Goal: Transaction & Acquisition: Purchase product/service

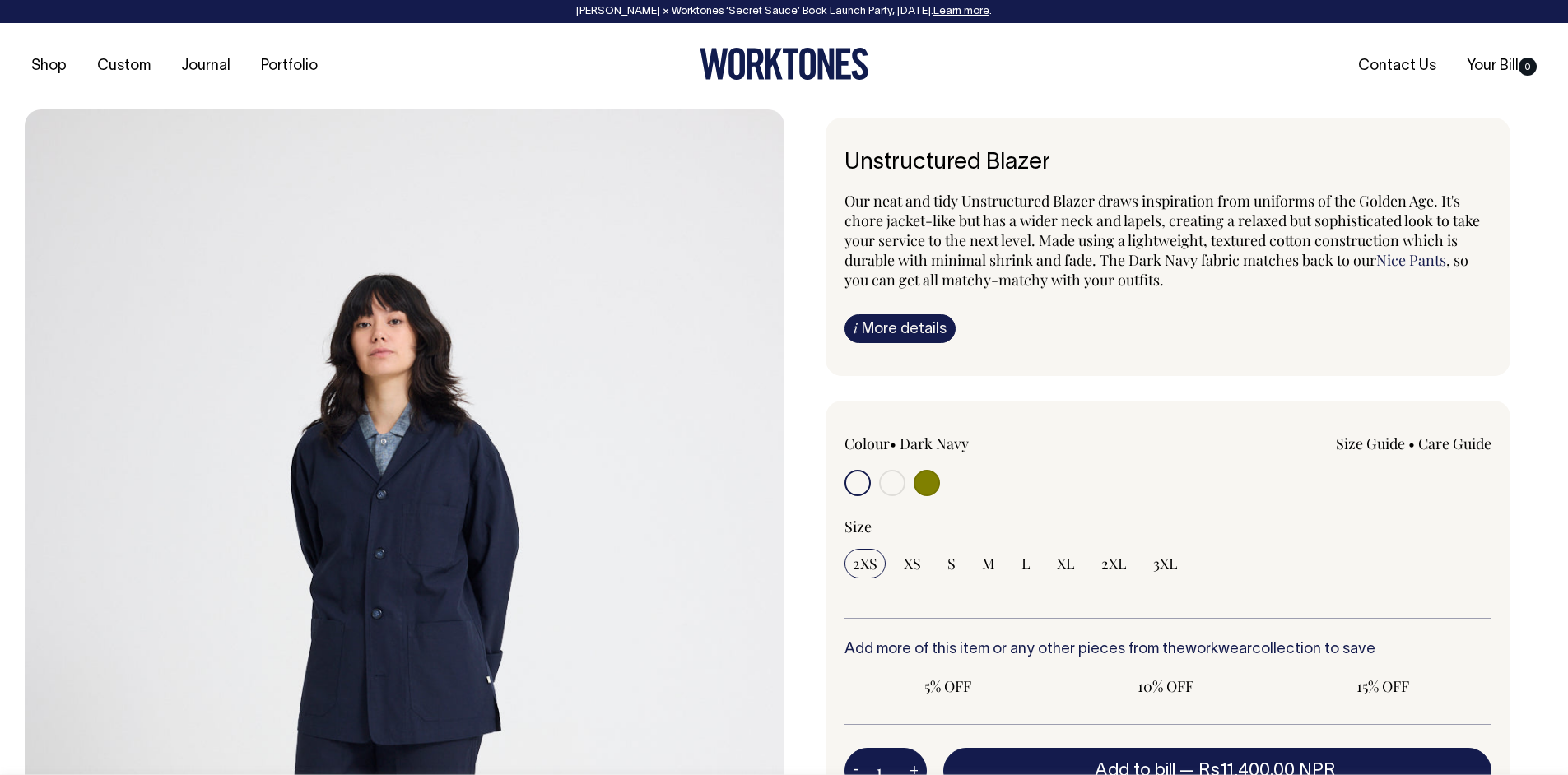
click at [930, 491] on input "radio" at bounding box center [927, 483] width 27 height 27
radio input "true"
click at [896, 479] on input "radio" at bounding box center [892, 483] width 27 height 27
radio input "true"
click at [926, 480] on input "radio" at bounding box center [927, 483] width 27 height 27
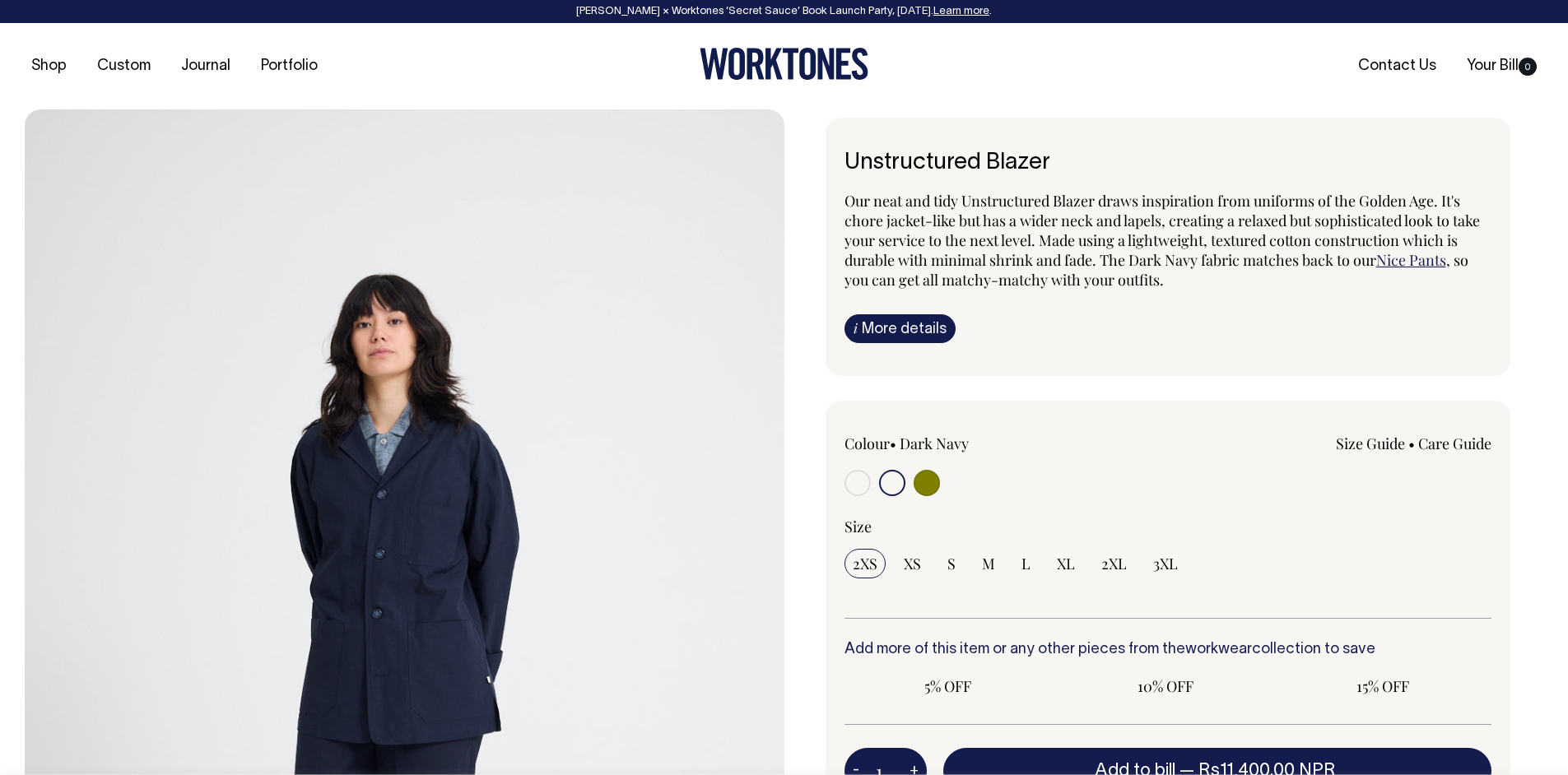
radio input "true"
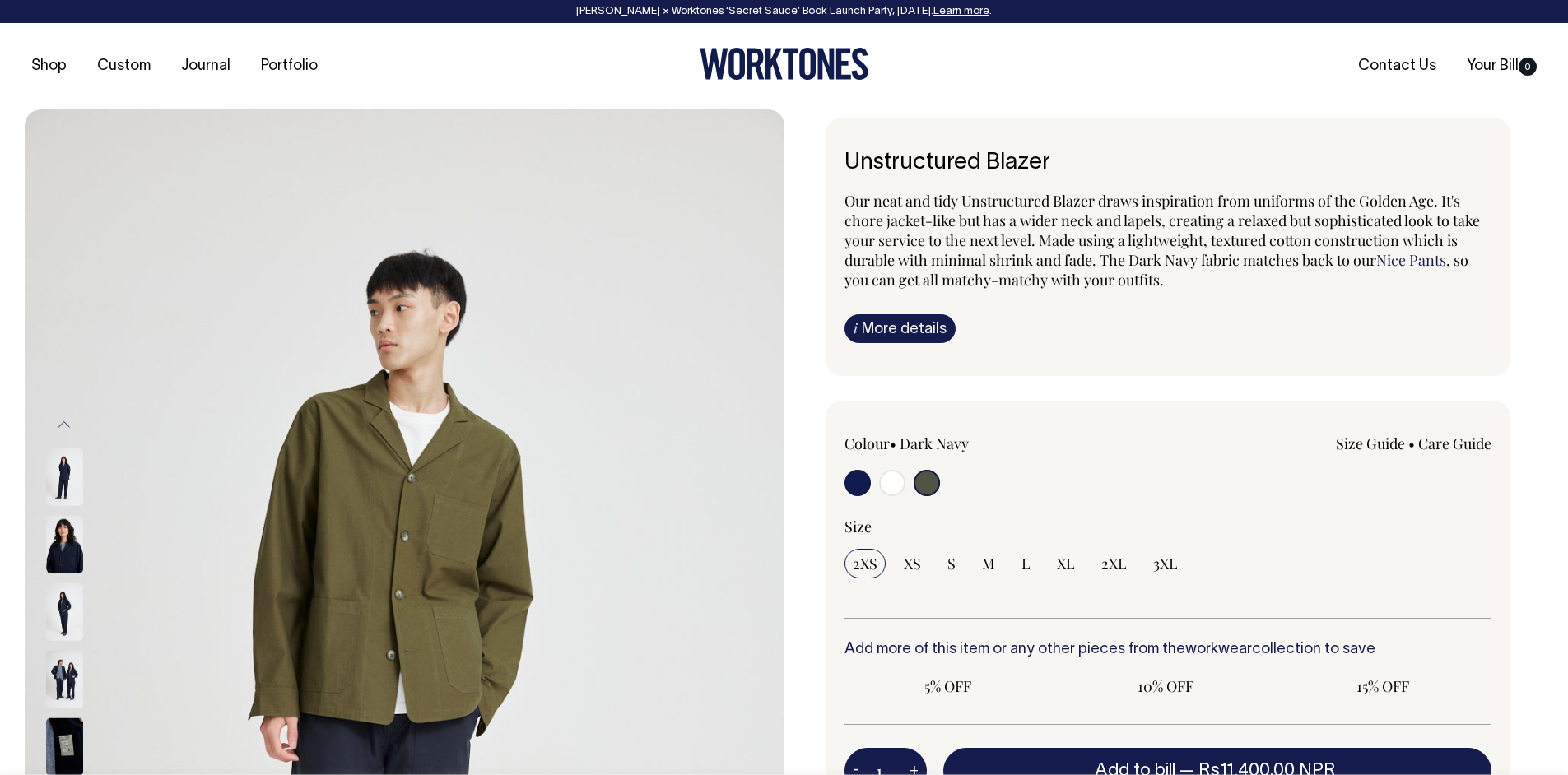
radio input "true"
select select "Off-White"
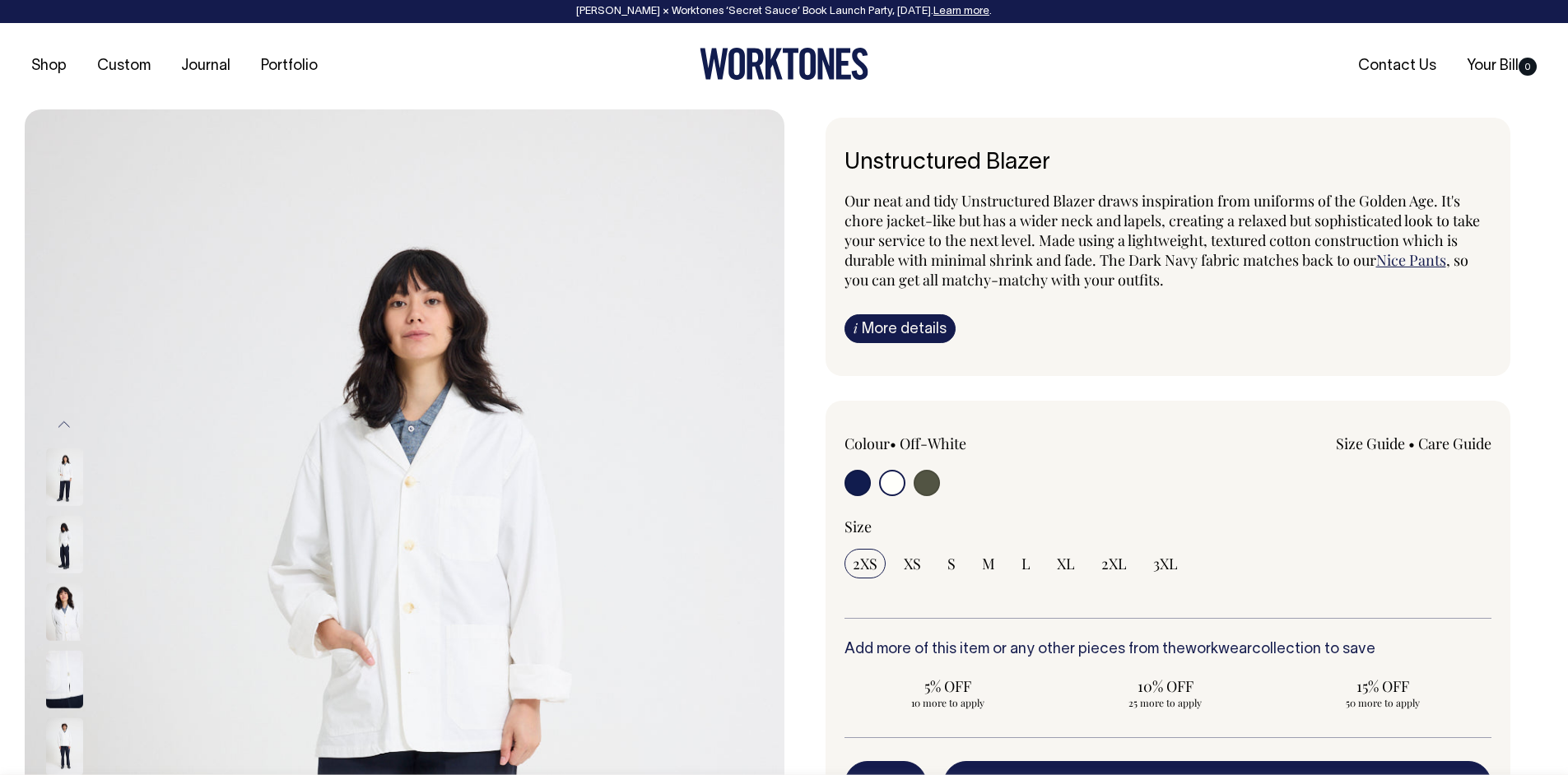
click at [940, 480] on div at bounding box center [974, 485] width 260 height 31
click at [928, 484] on input "radio" at bounding box center [927, 483] width 27 height 27
radio input "true"
select select "Olive"
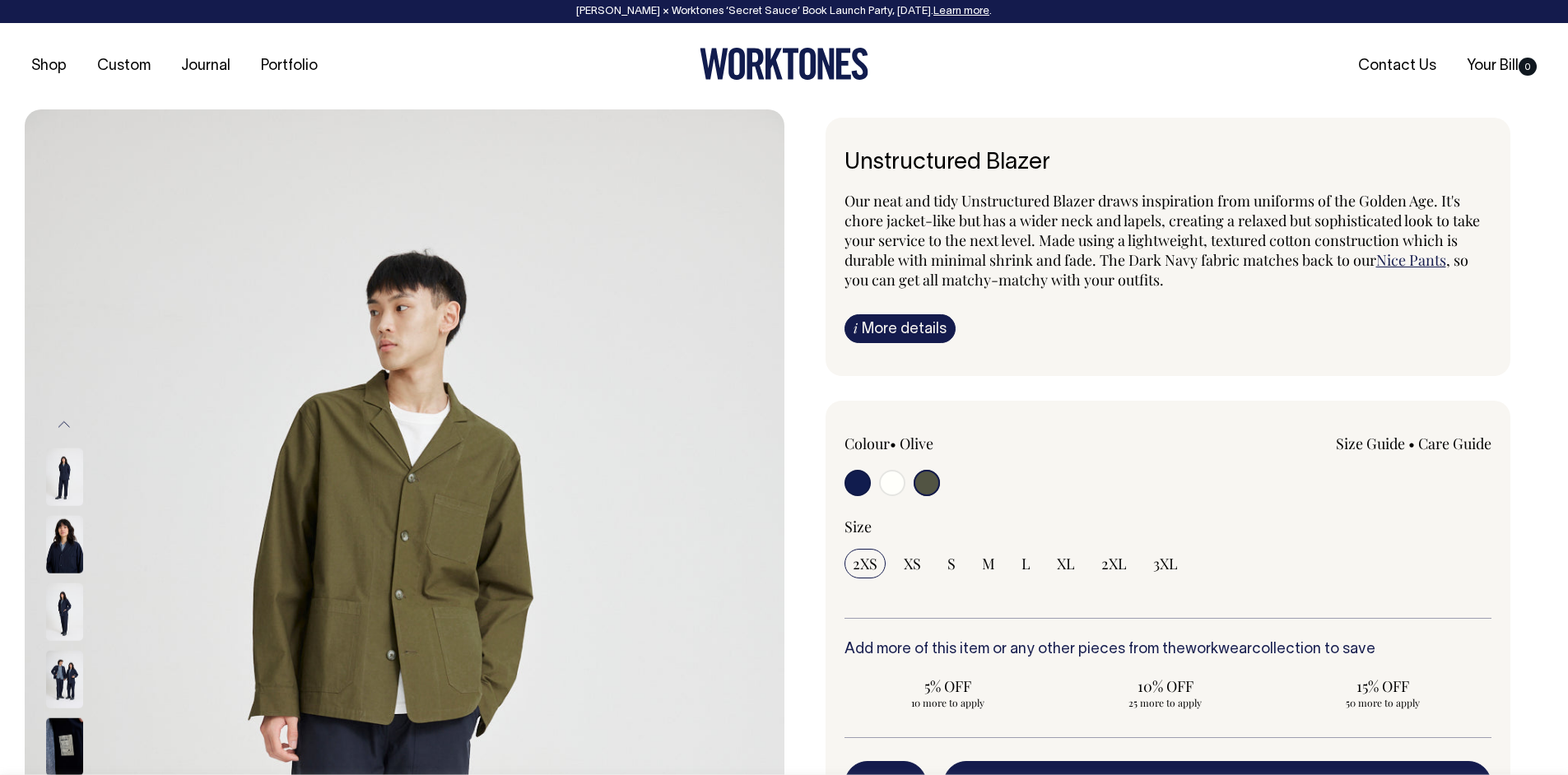
select select "Olive"
click at [896, 489] on input "radio" at bounding box center [892, 483] width 27 height 27
radio input "true"
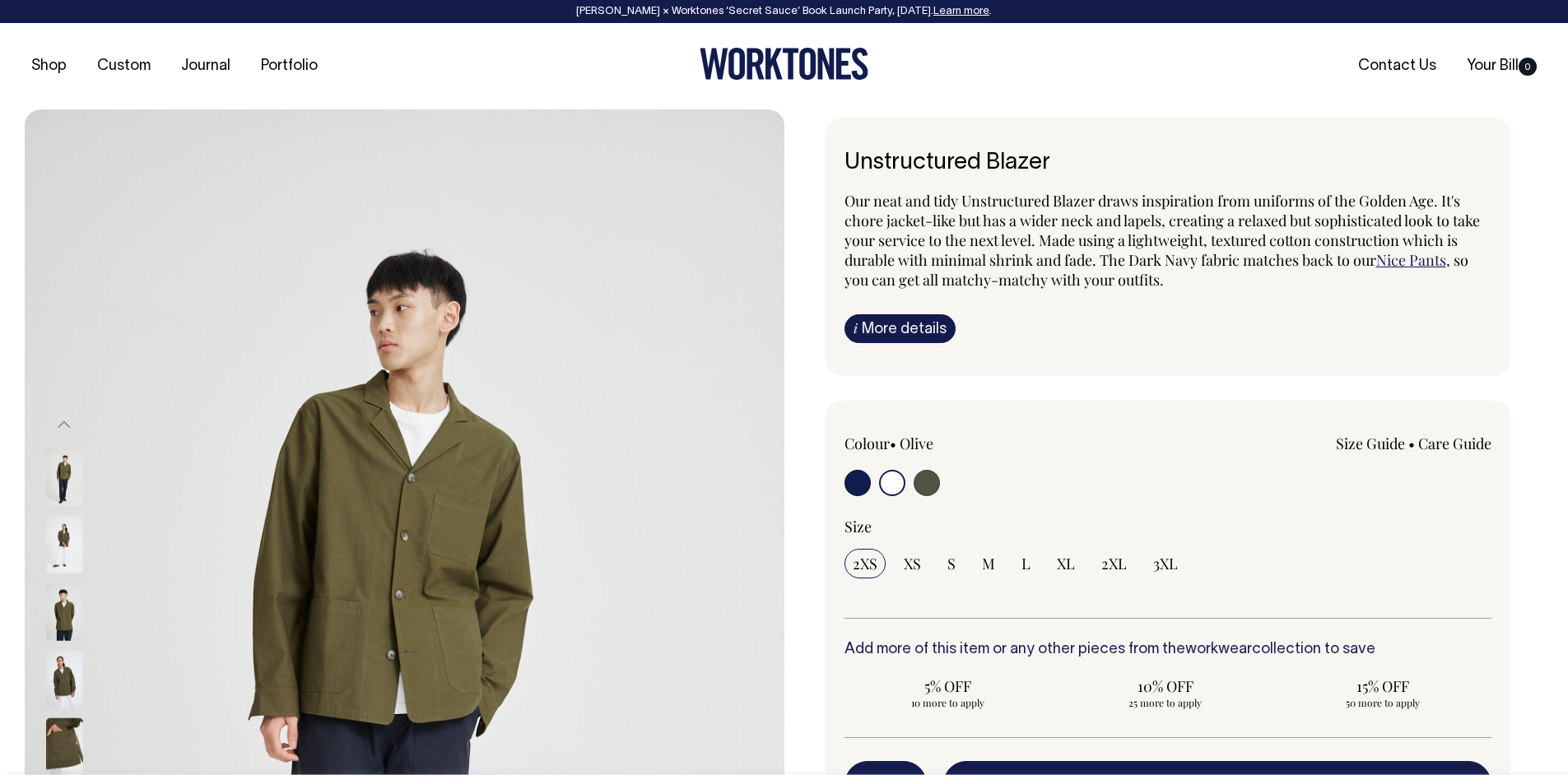
select select "Off-White"
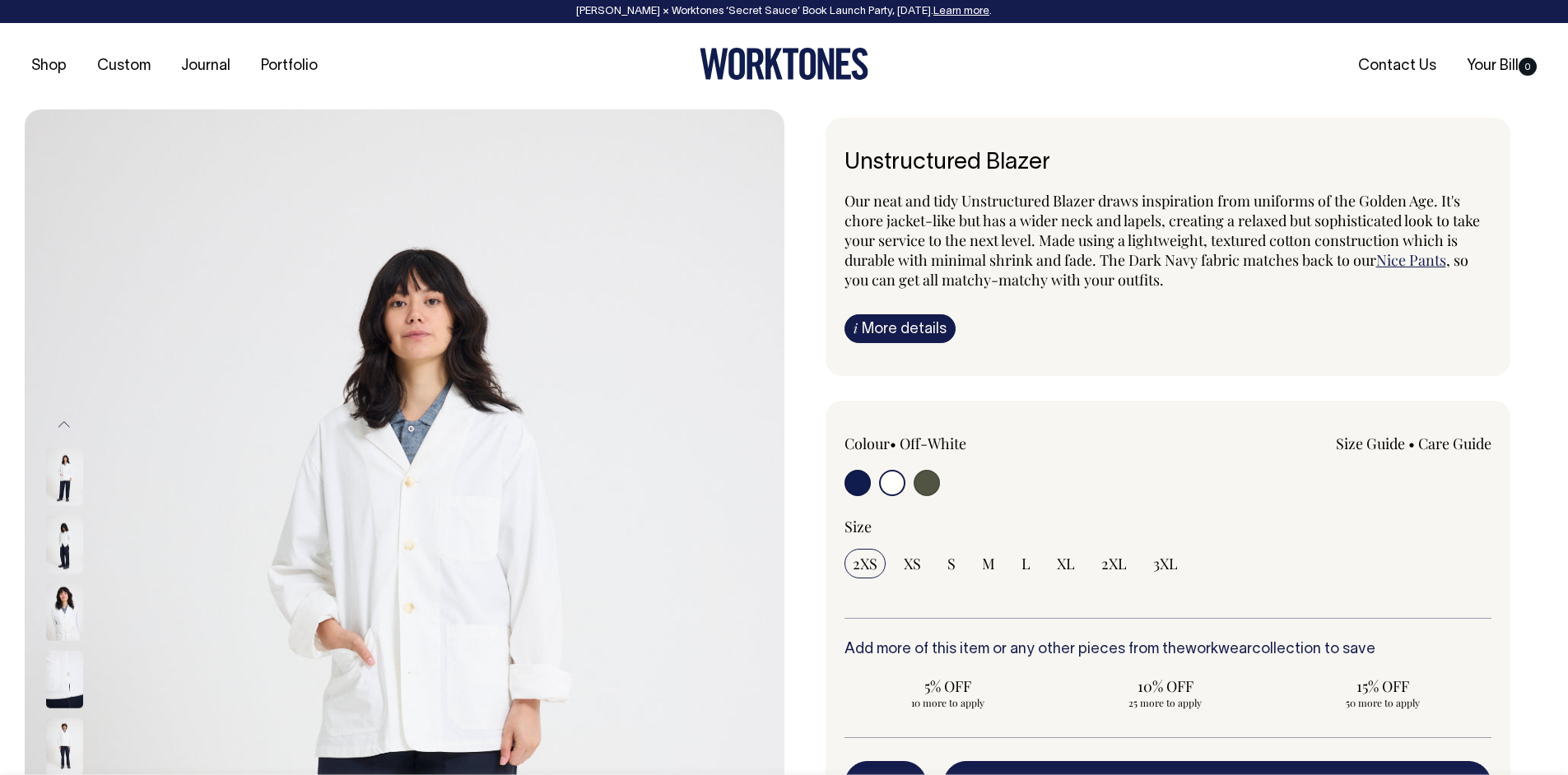
select select "Off-White"
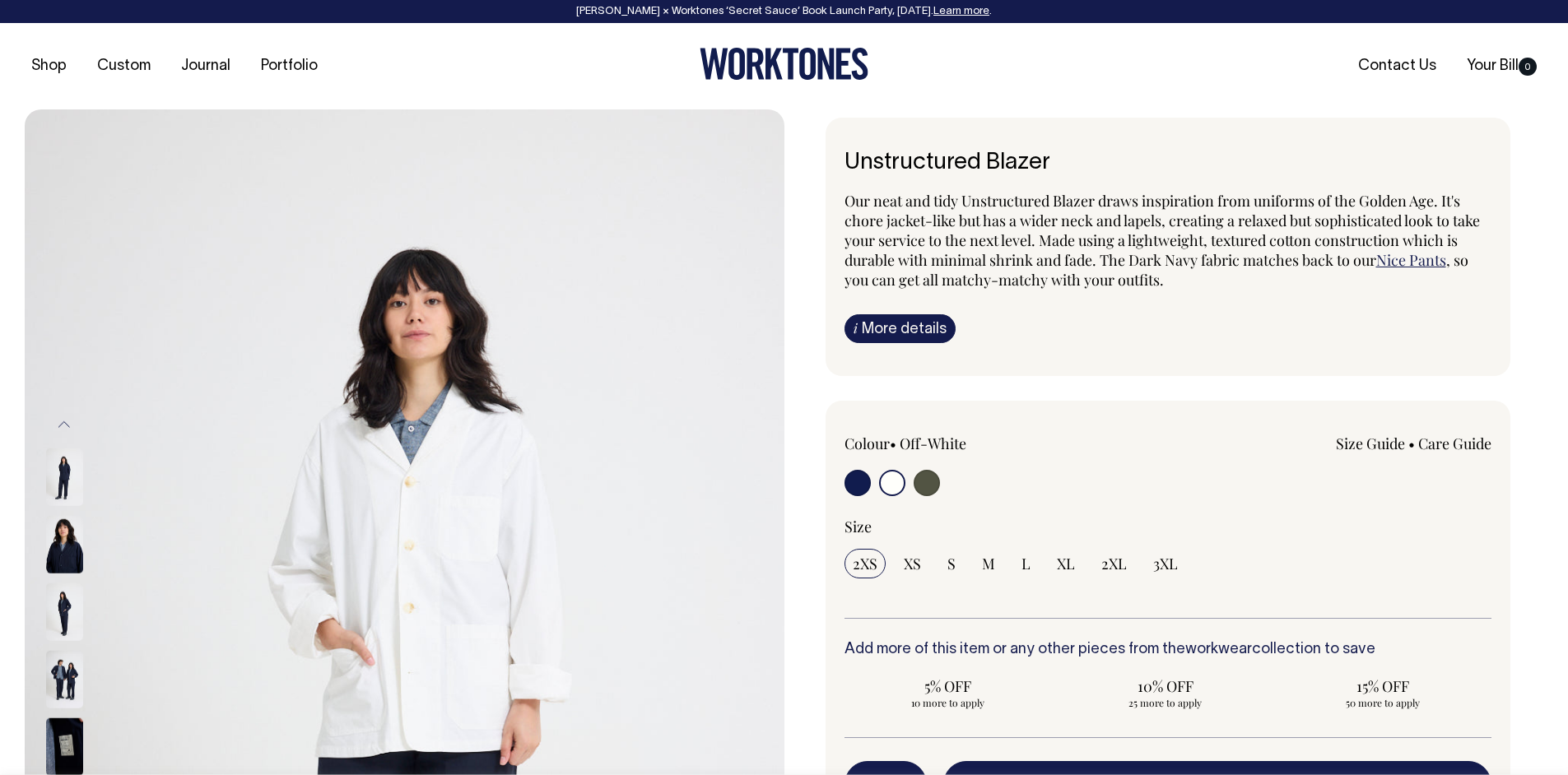
select select "Off-White"
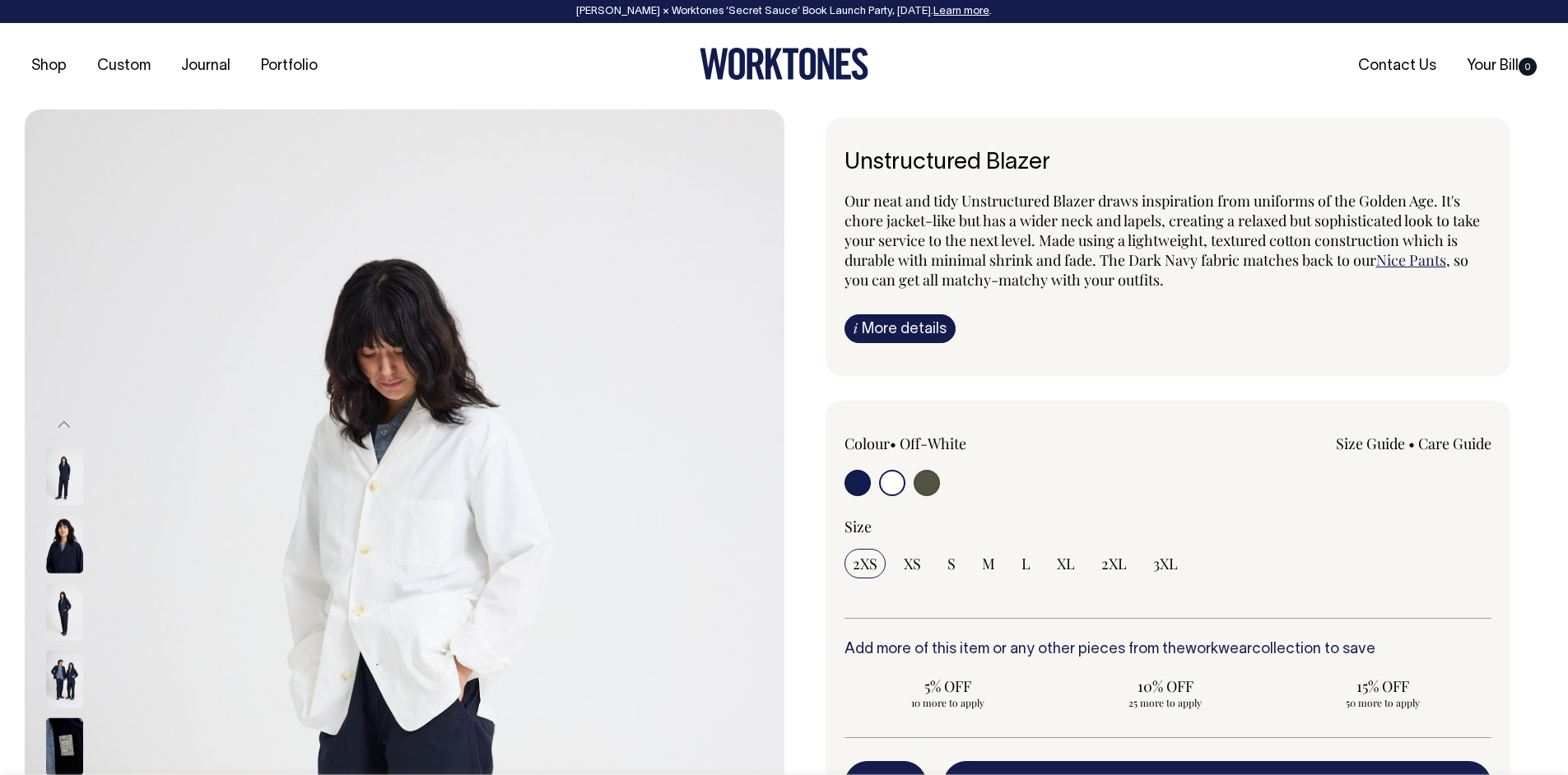
select select "Off-White"
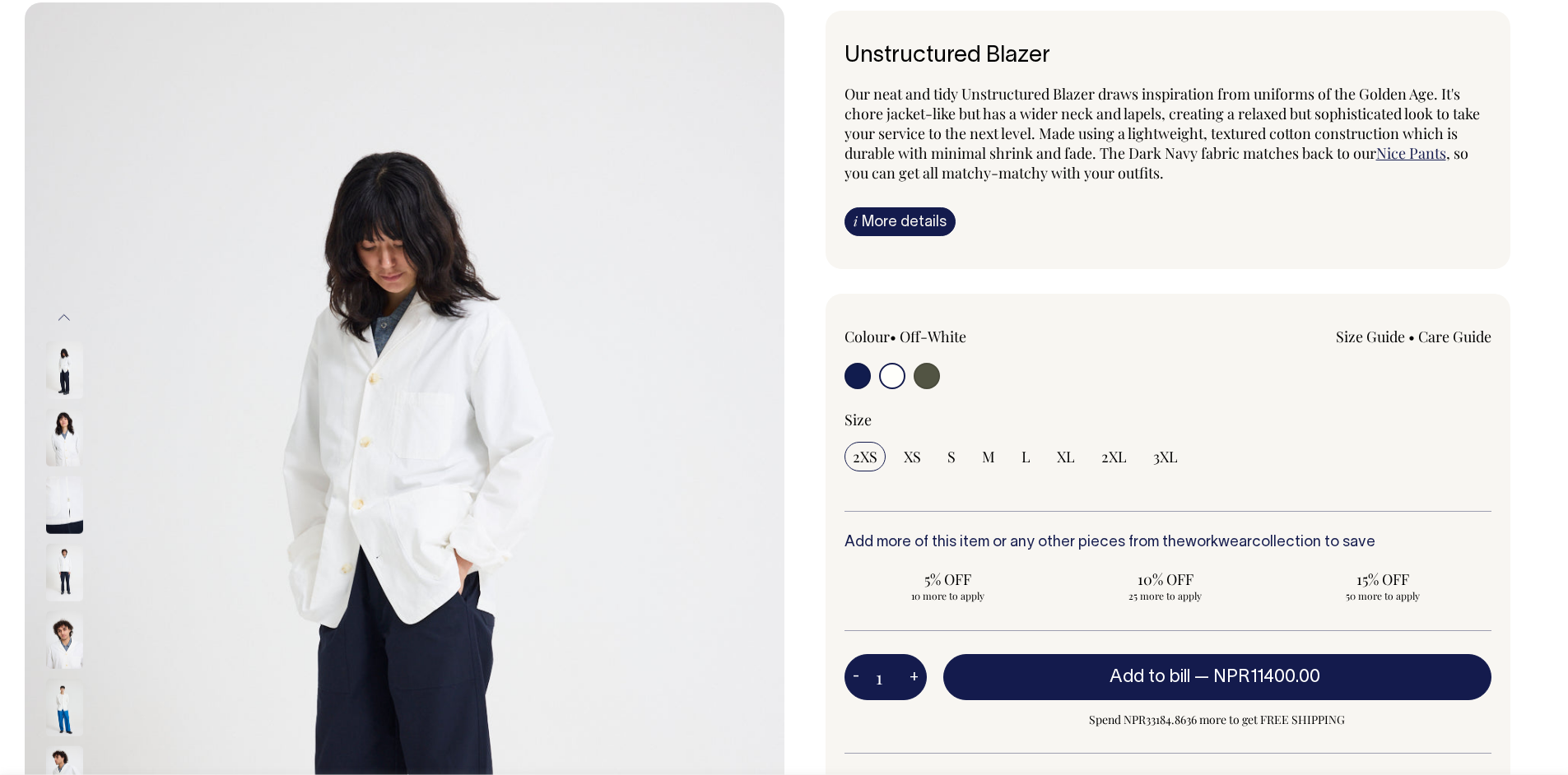
scroll to position [108, 0]
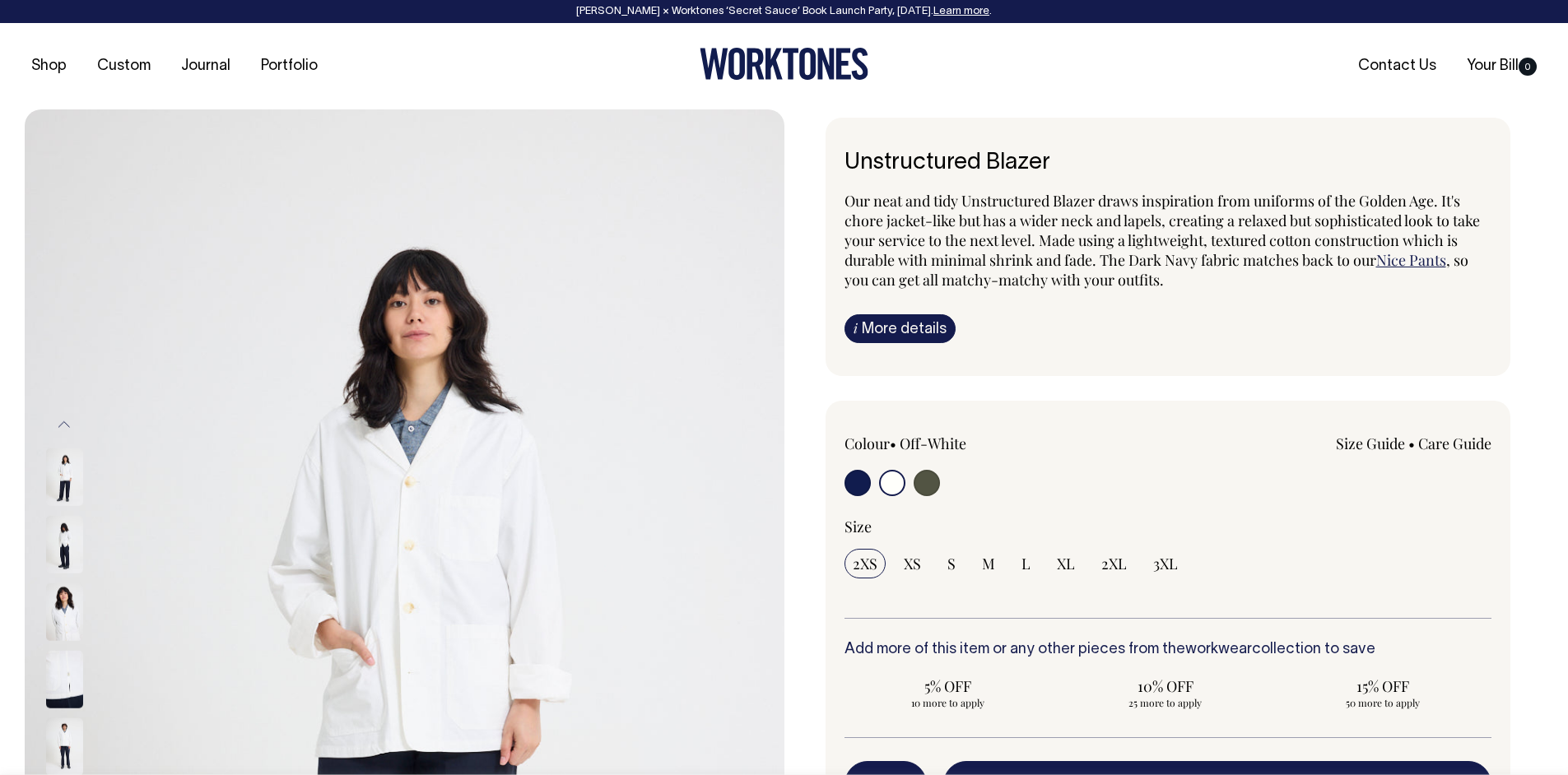
select select "Off-White"
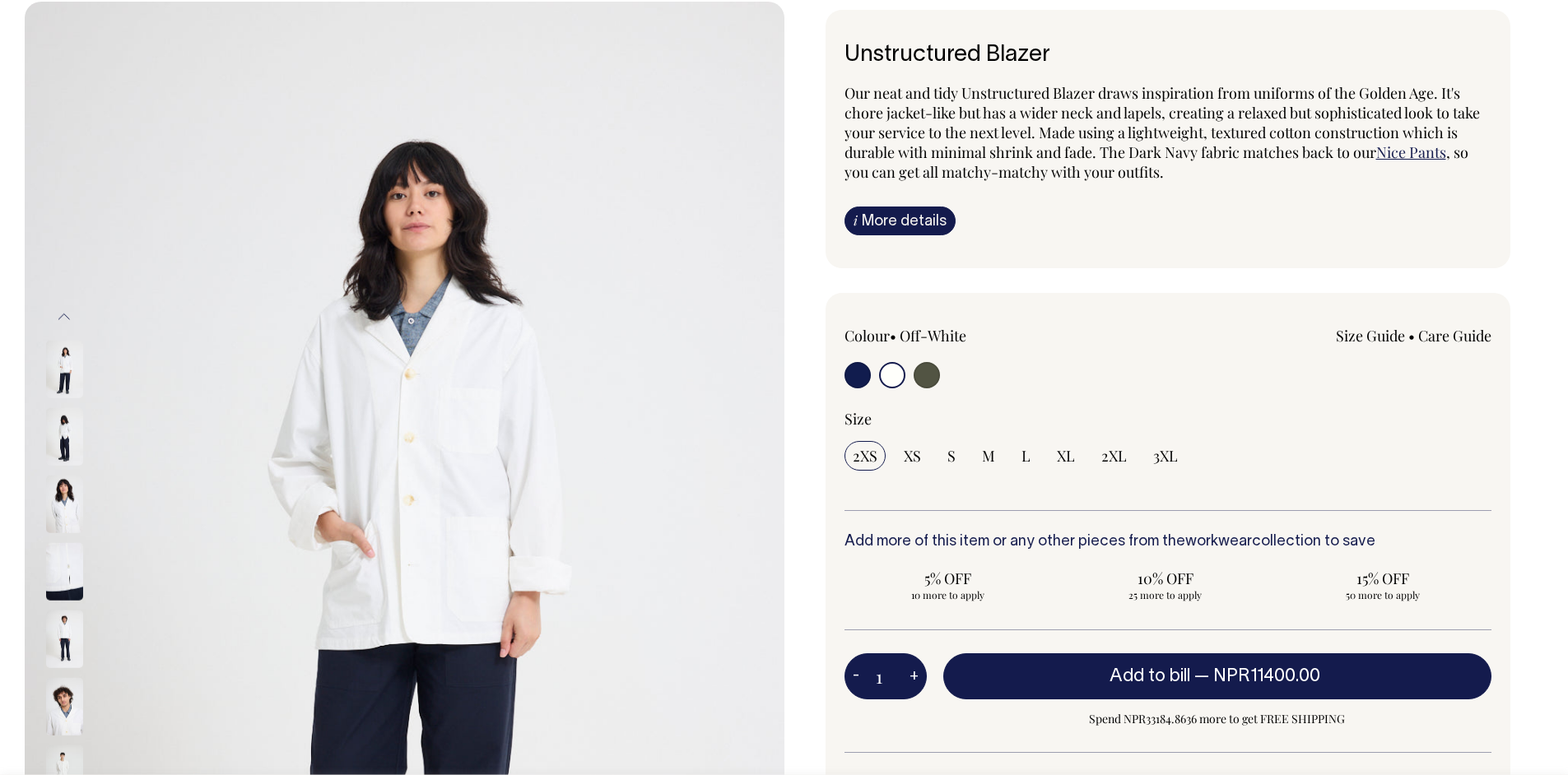
click at [861, 386] on input "radio" at bounding box center [857, 375] width 27 height 27
radio input "true"
select select "Dark Navy"
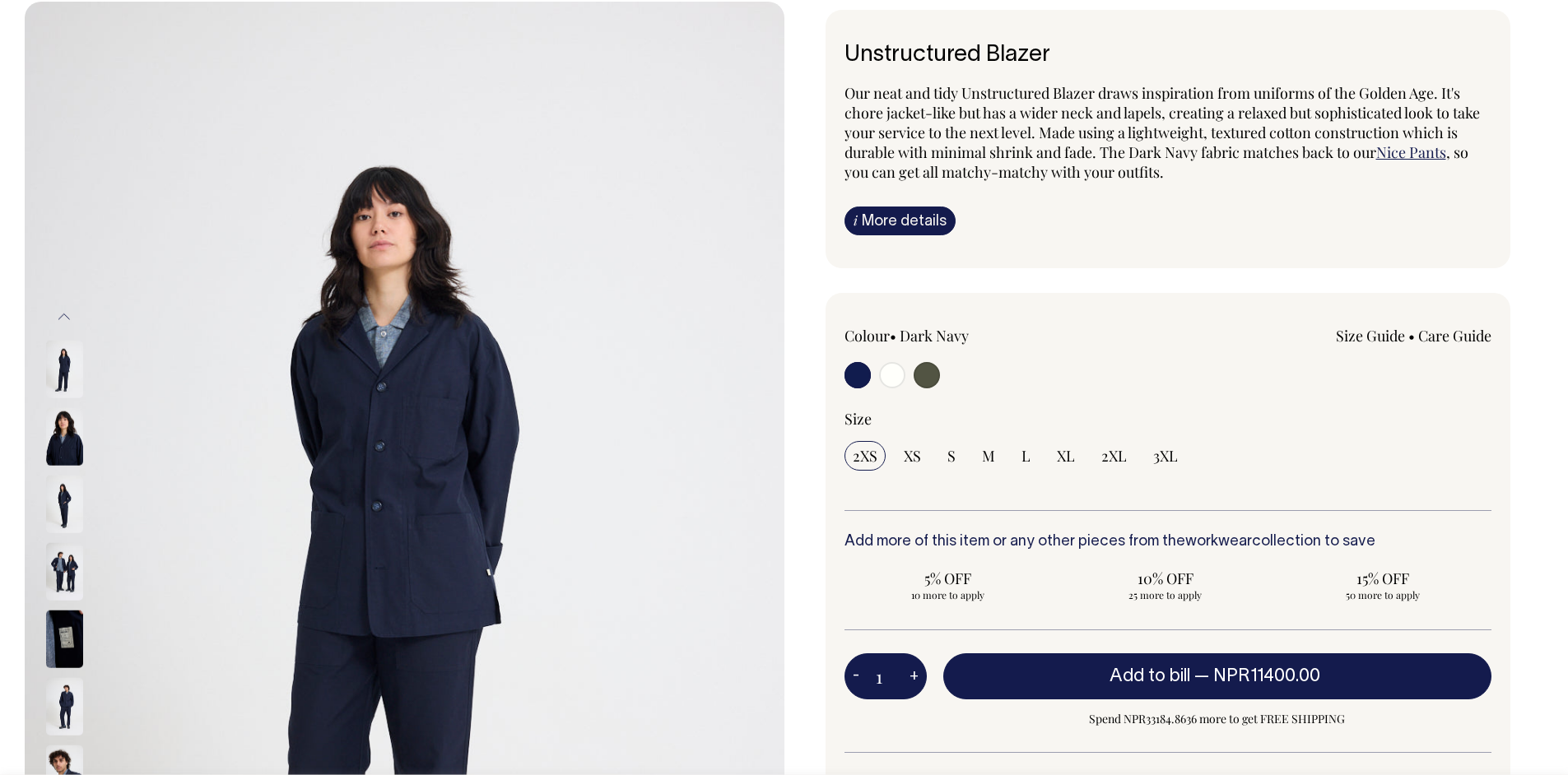
click at [896, 367] on input "radio" at bounding box center [892, 375] width 27 height 27
radio input "true"
select select "Off-White"
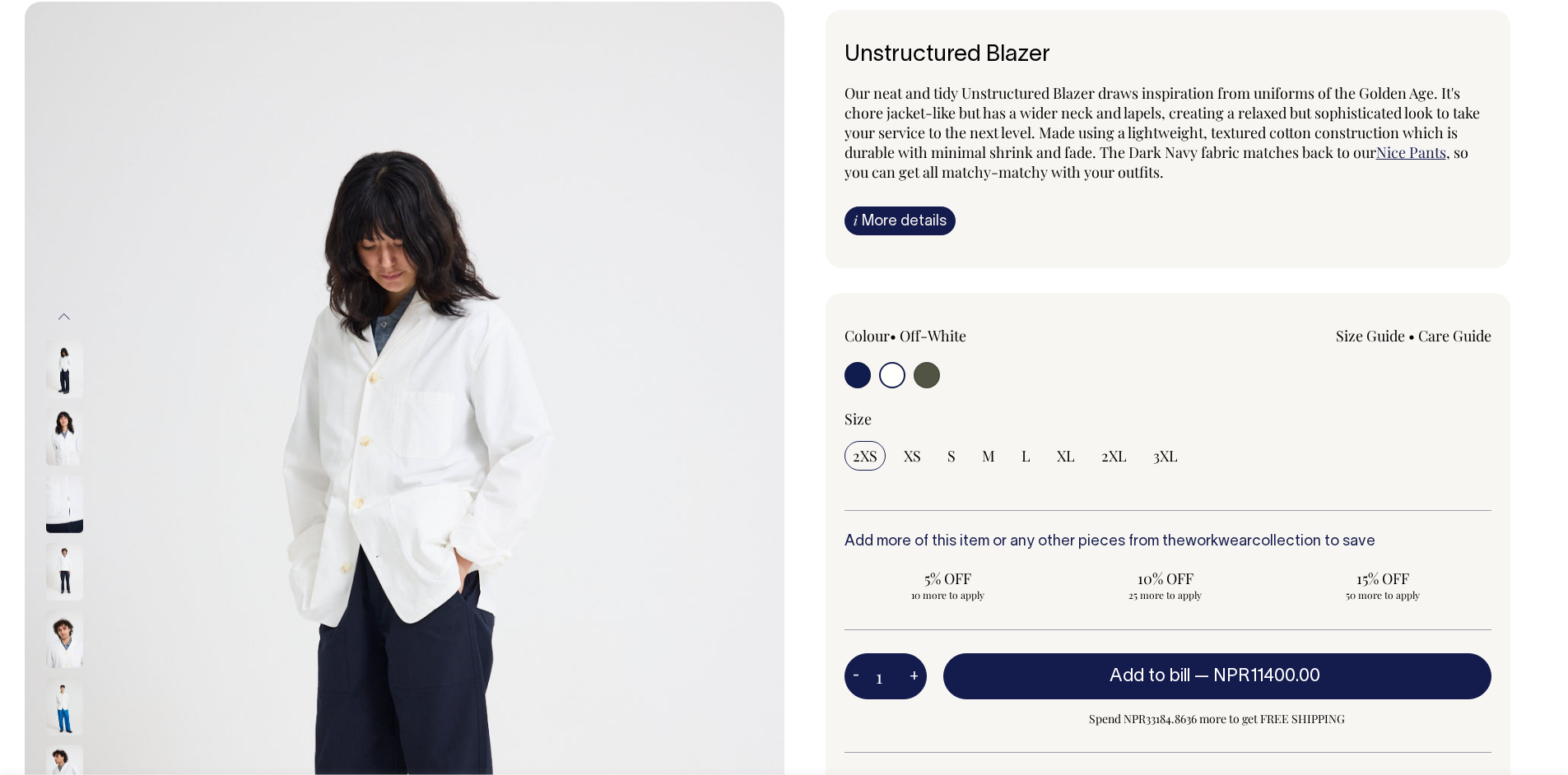
click at [935, 375] on input "radio" at bounding box center [927, 375] width 27 height 27
radio input "true"
select select "Olive"
